Goal: Information Seeking & Learning: Learn about a topic

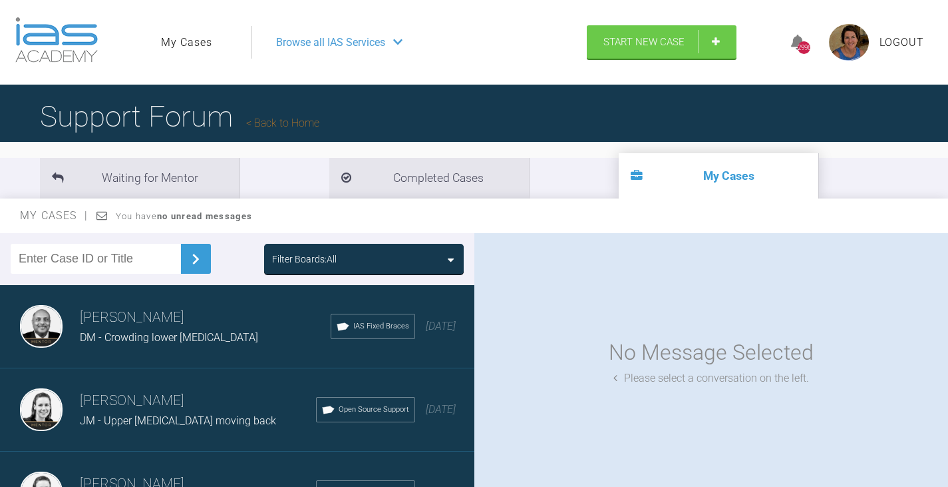
click at [453, 258] on icon at bounding box center [451, 259] width 6 height 11
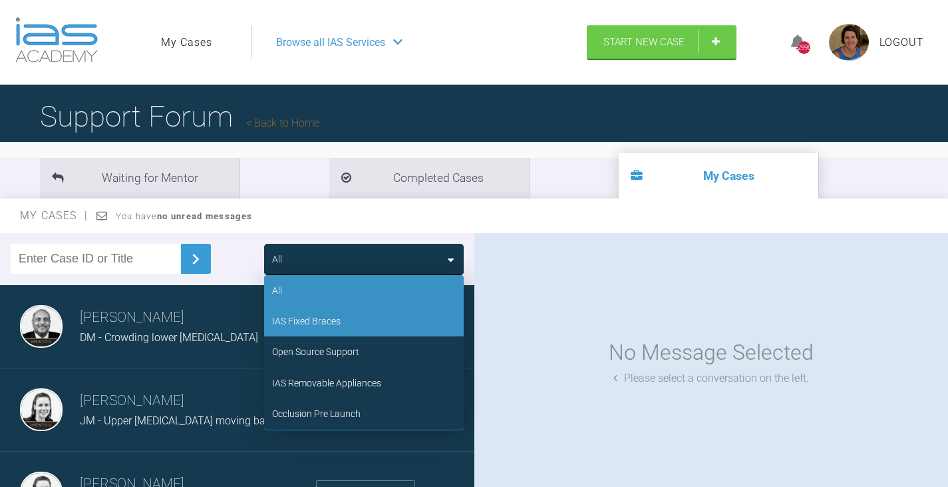
click at [319, 317] on div "IAS Fixed Braces" at bounding box center [306, 320] width 69 height 15
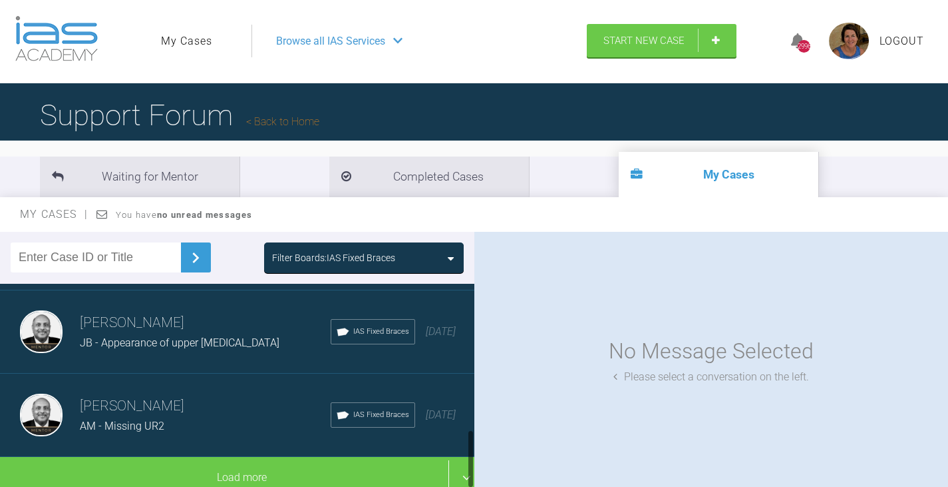
scroll to position [503, 0]
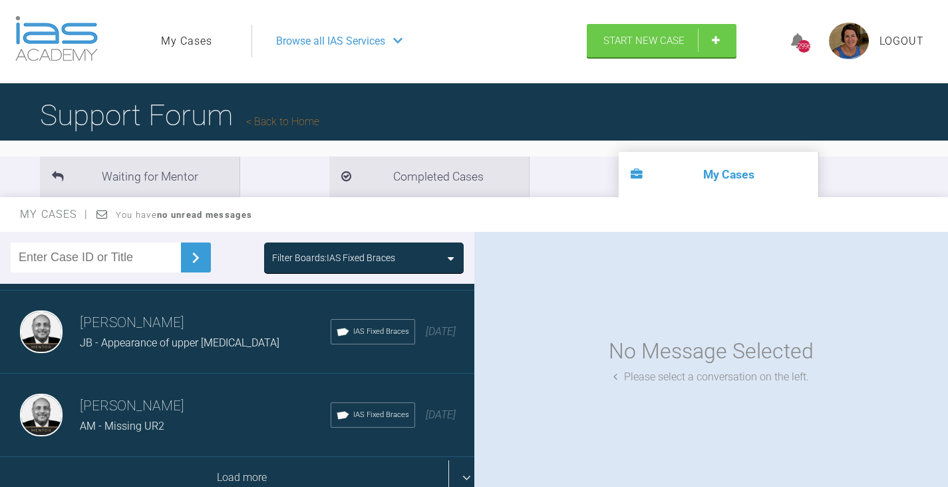
click at [304, 465] on div "Load more" at bounding box center [242, 477] width 485 height 41
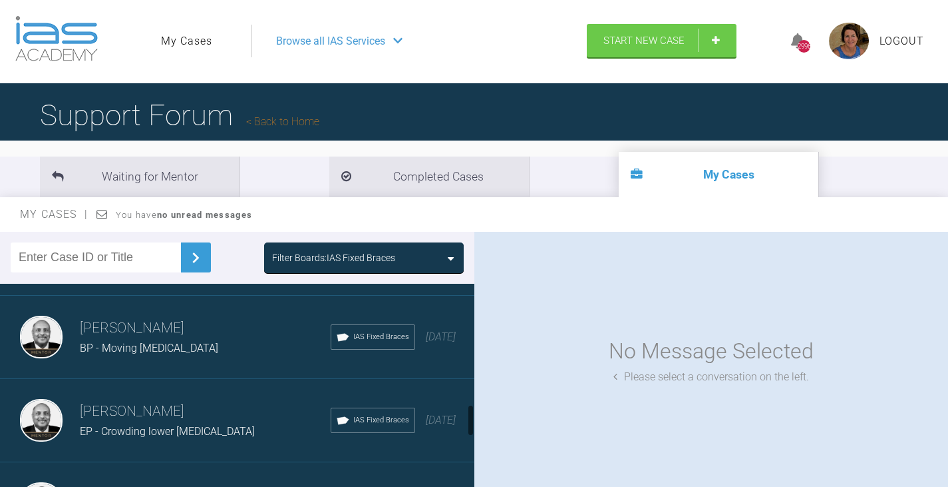
scroll to position [769, 0]
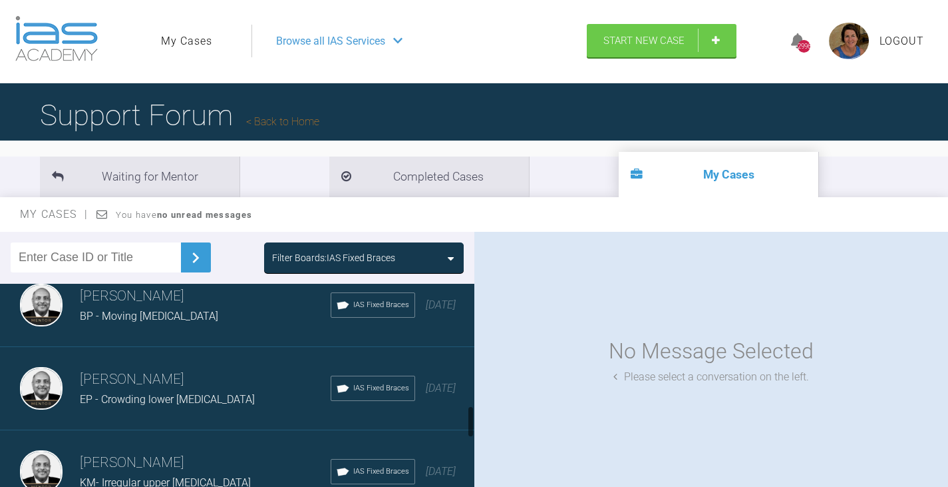
click at [157, 405] on span "EP - Crowding lower incisors" at bounding box center [167, 399] width 175 height 13
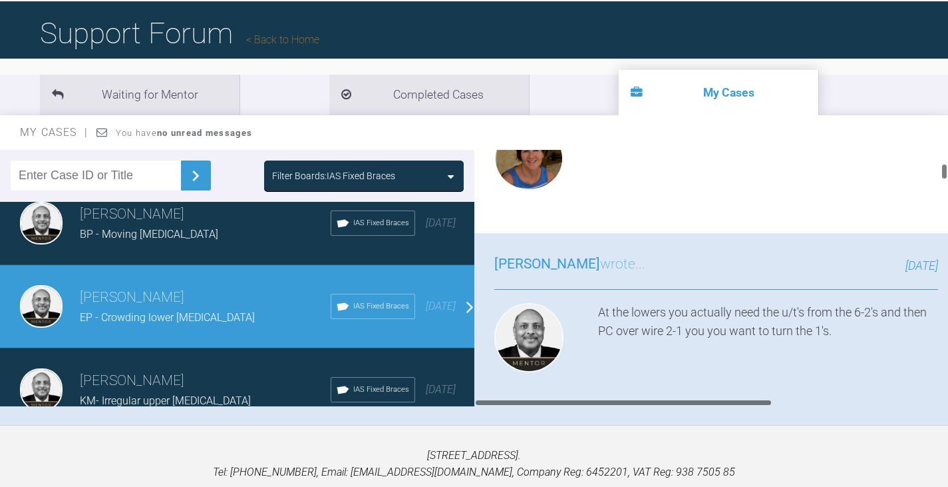
scroll to position [466, 0]
